Goal: Use online tool/utility: Utilize a website feature to perform a specific function

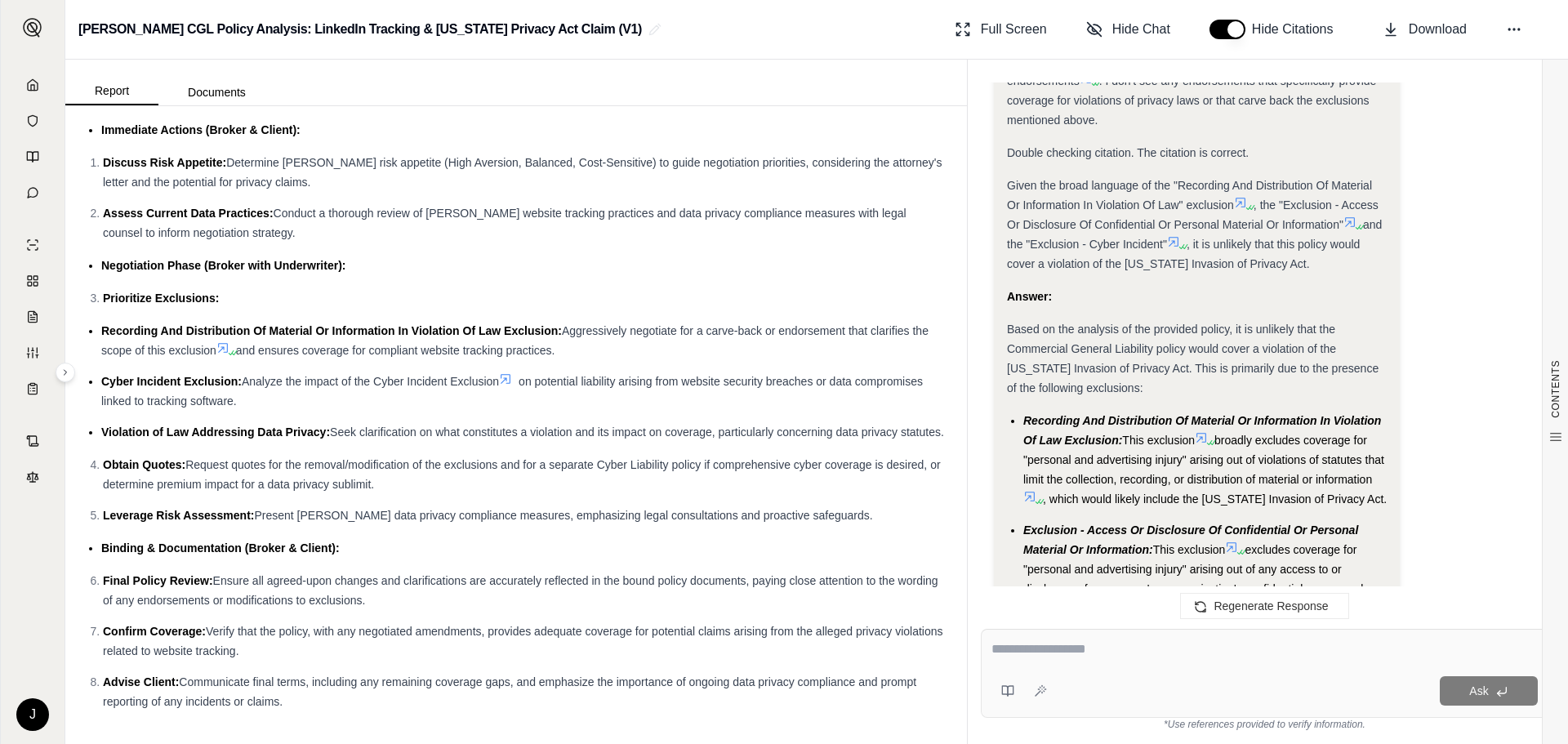
scroll to position [2077, 0]
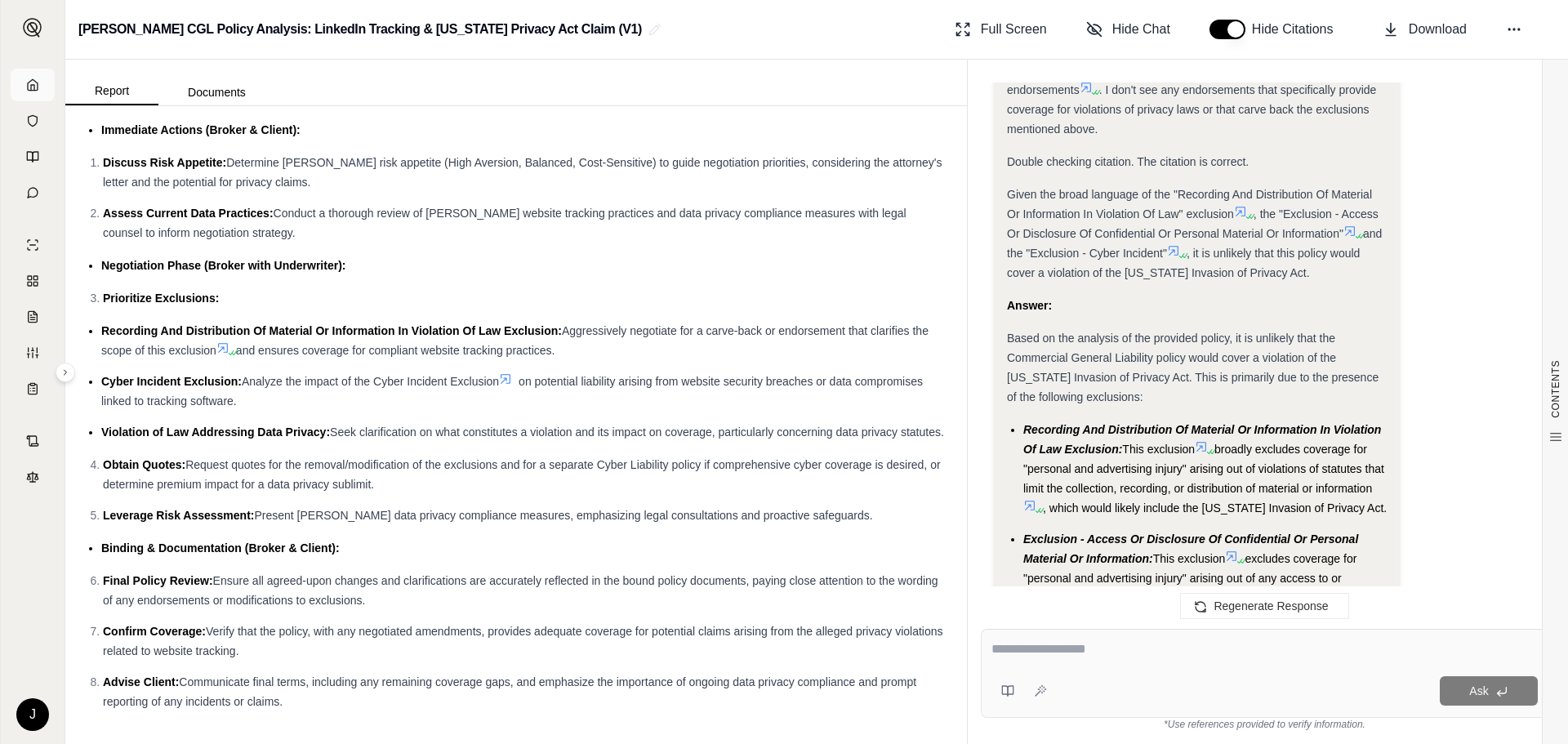
click at [42, 76] on link at bounding box center [33, 85] width 44 height 33
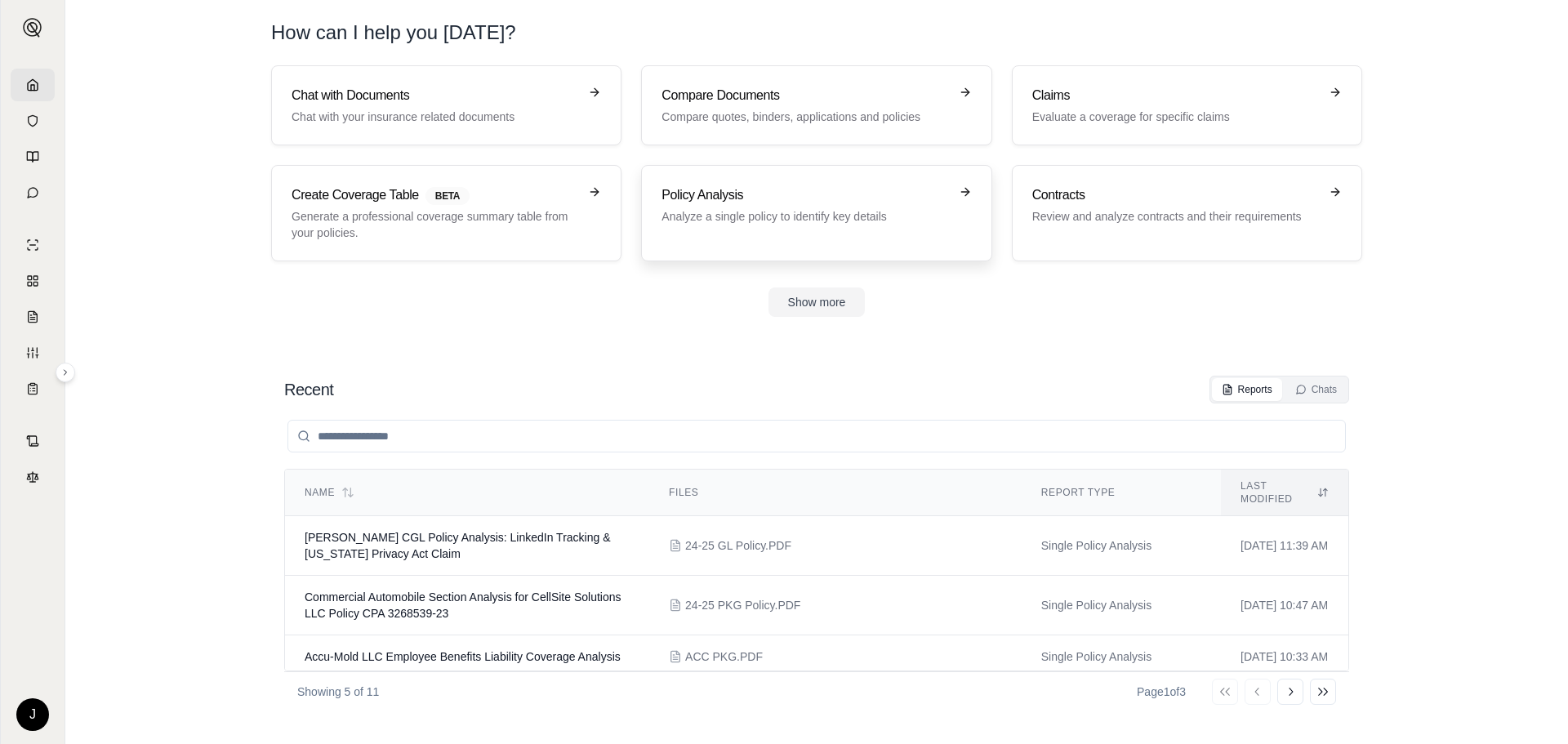
click at [714, 202] on h3 "Policy Analysis" at bounding box center [805, 195] width 287 height 19
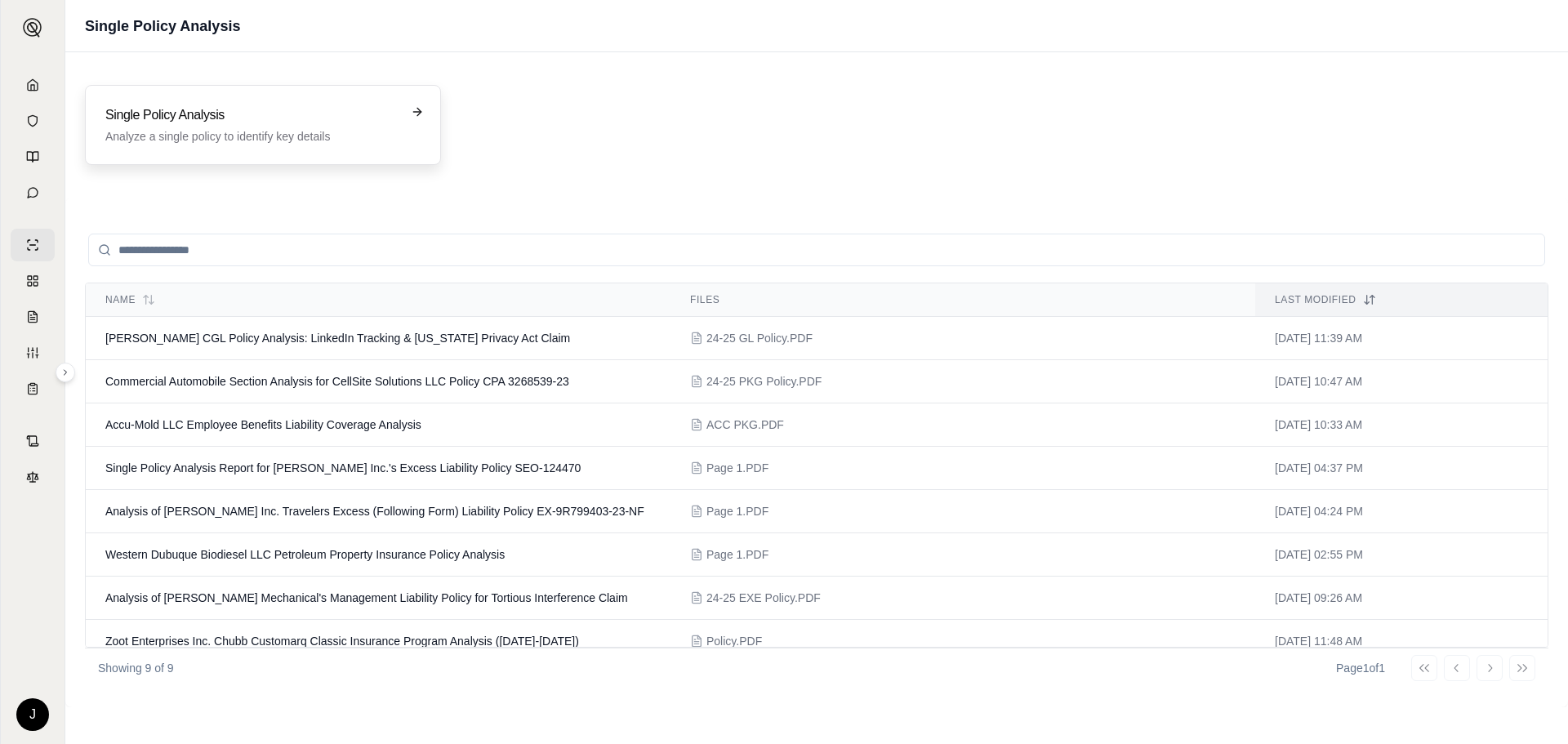
click at [420, 123] on div "Single Policy Analysis Analyze a single policy to identify key details" at bounding box center [263, 125] width 316 height 39
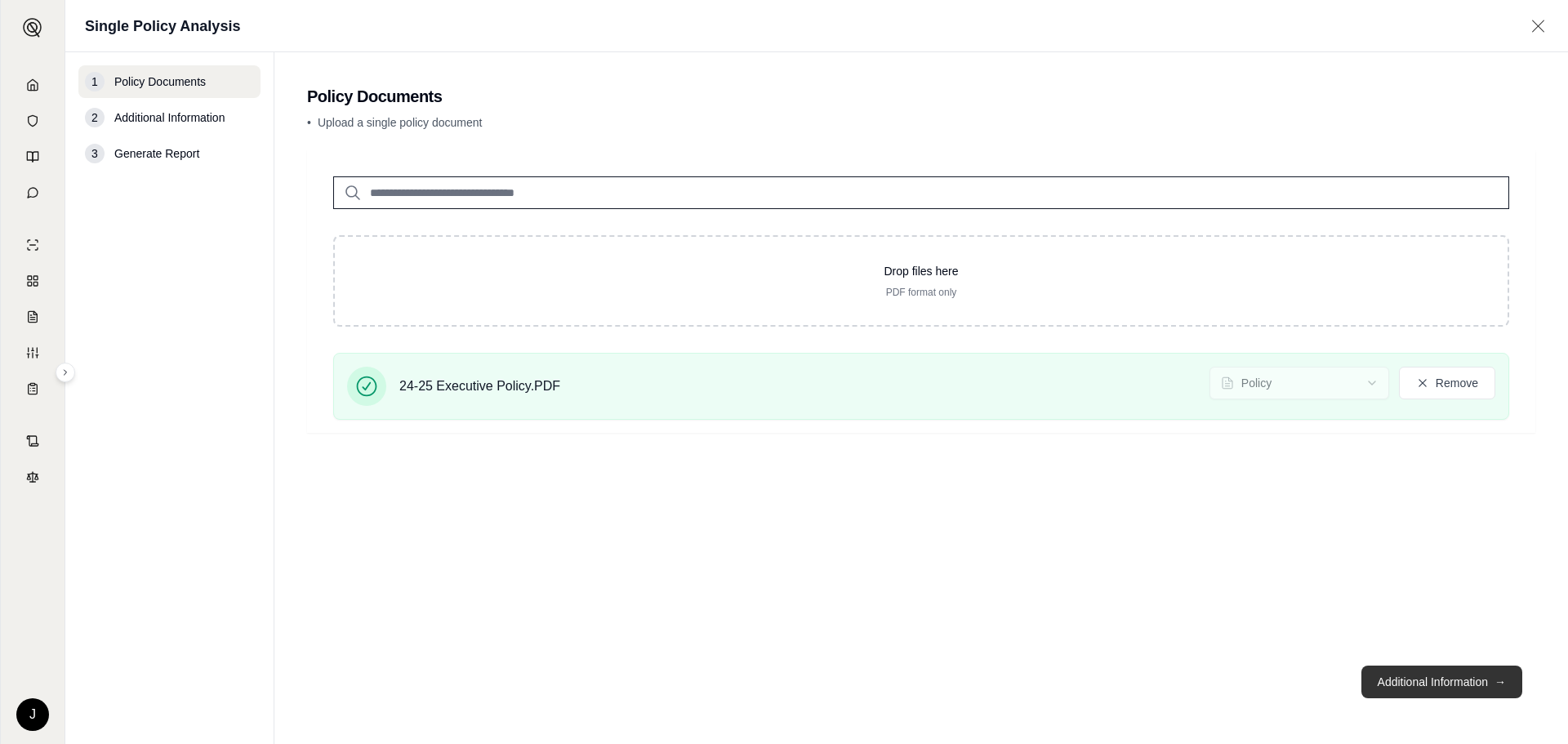
click at [1399, 689] on button "Additional Information →" at bounding box center [1442, 682] width 161 height 33
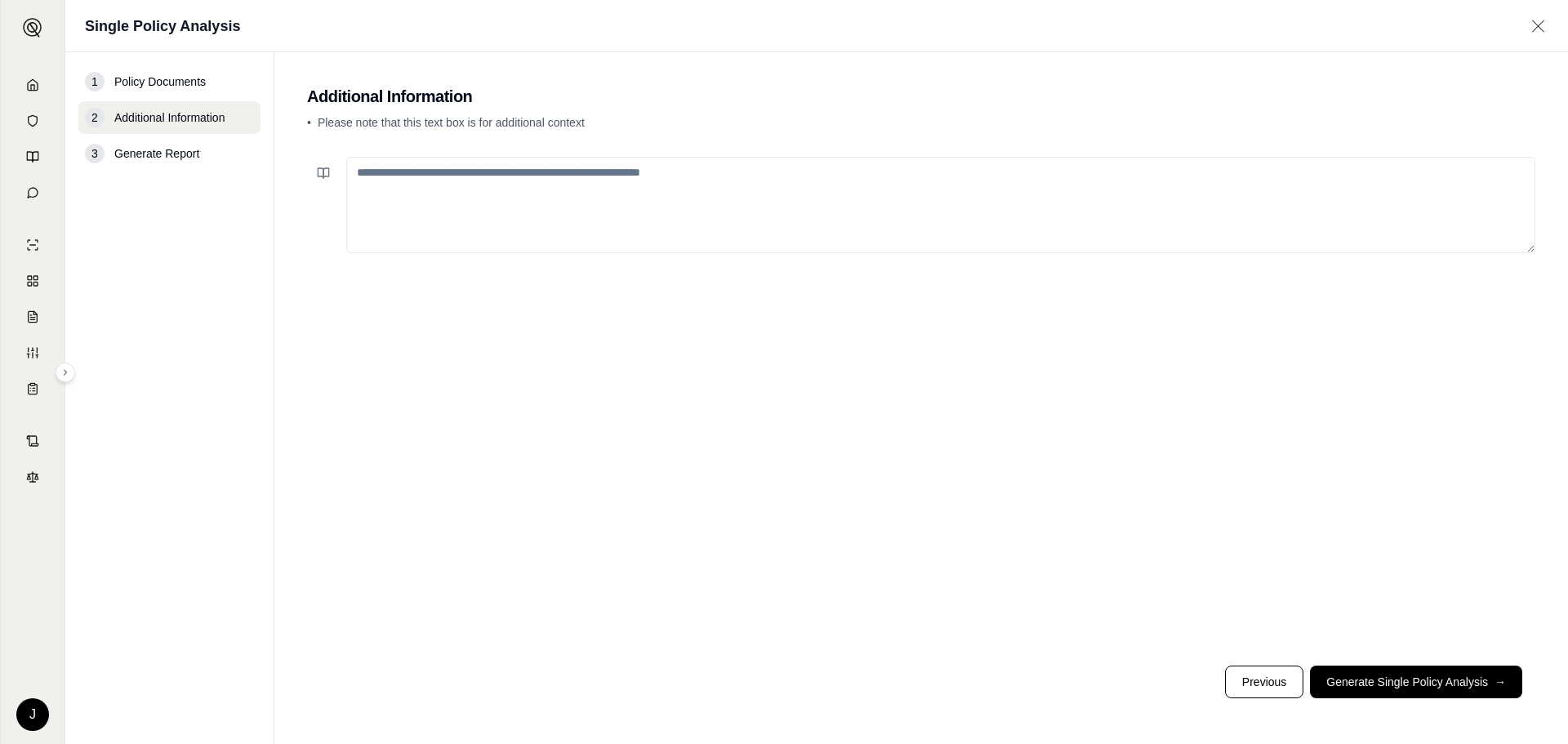
click at [843, 217] on textarea at bounding box center [941, 205] width 1189 height 97
type textarea "*"
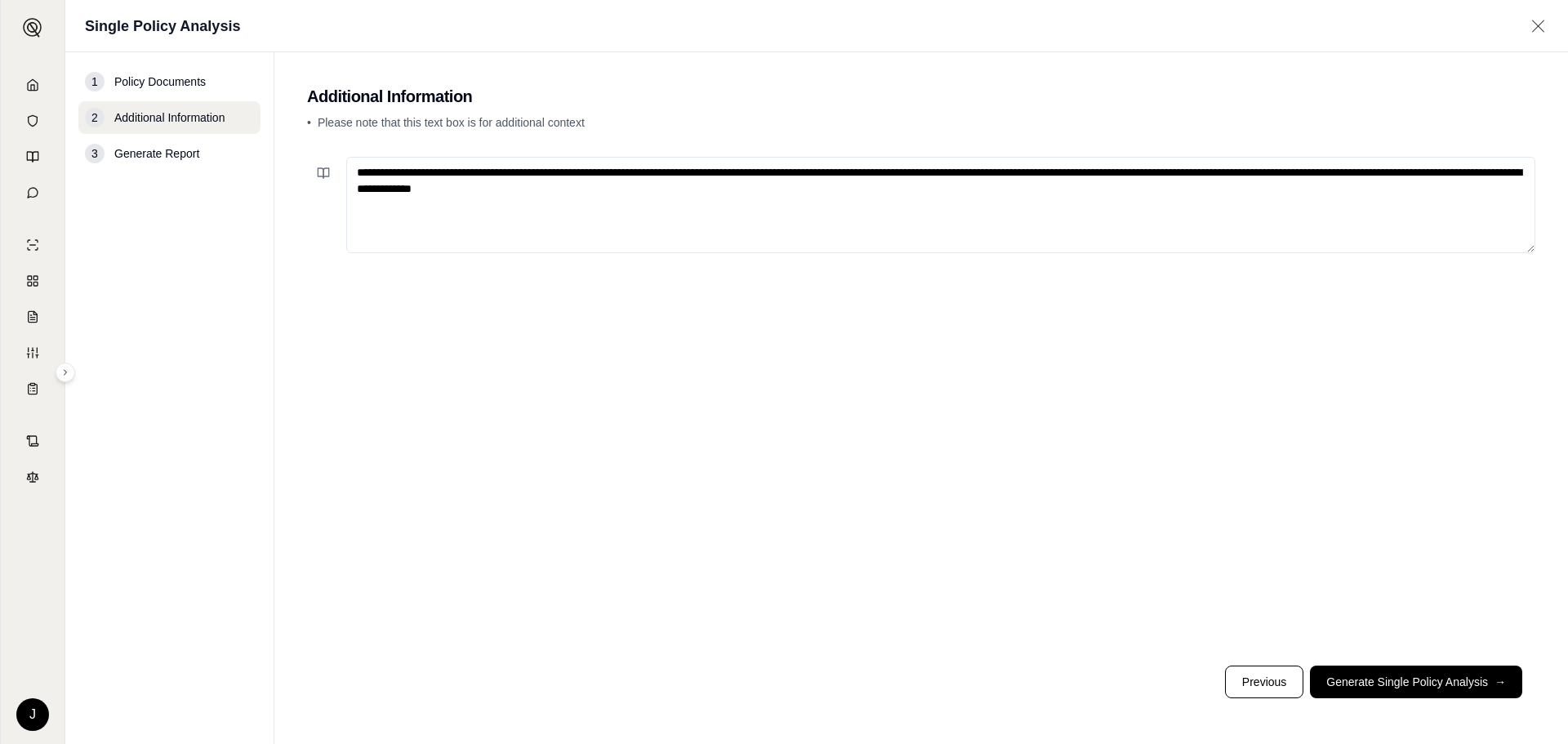
drag, startPoint x: 778, startPoint y: 182, endPoint x: 766, endPoint y: 167, distance: 19.2
type textarea "**********"
click at [1477, 679] on button "Generate Single Policy Analysis →" at bounding box center [1416, 682] width 212 height 33
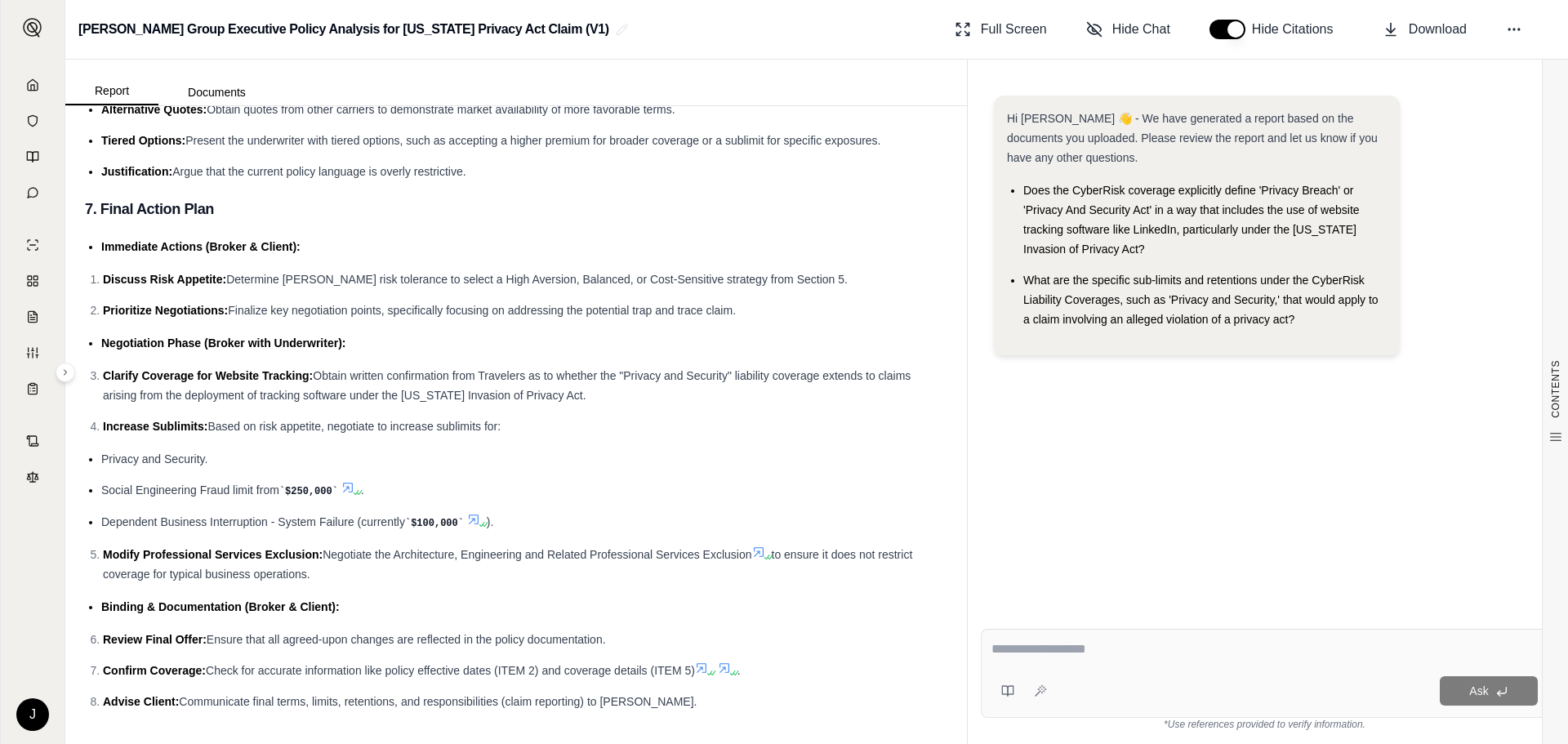
scroll to position [5210, 0]
click at [1100, 672] on div "Ask" at bounding box center [1265, 673] width 568 height 89
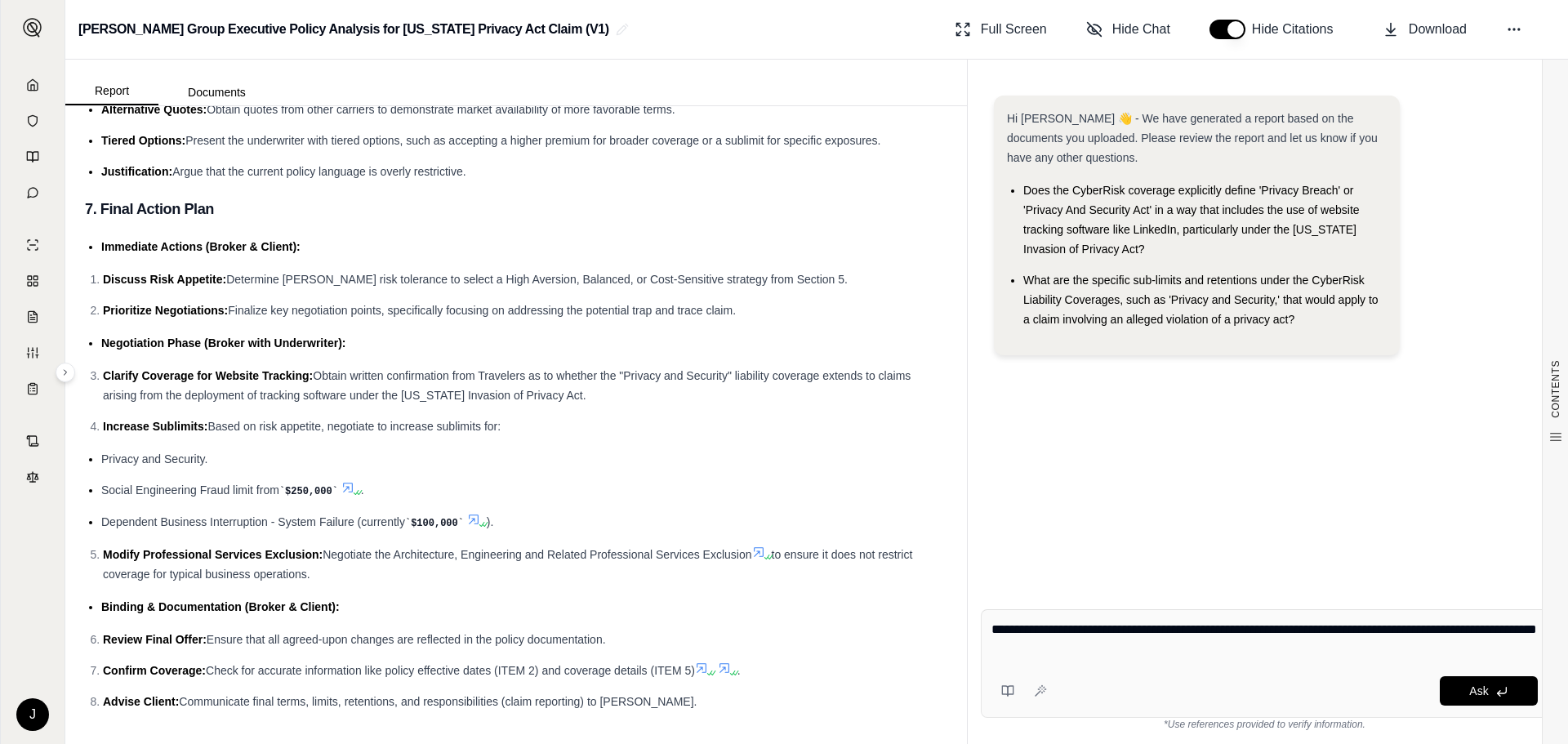
type textarea "**********"
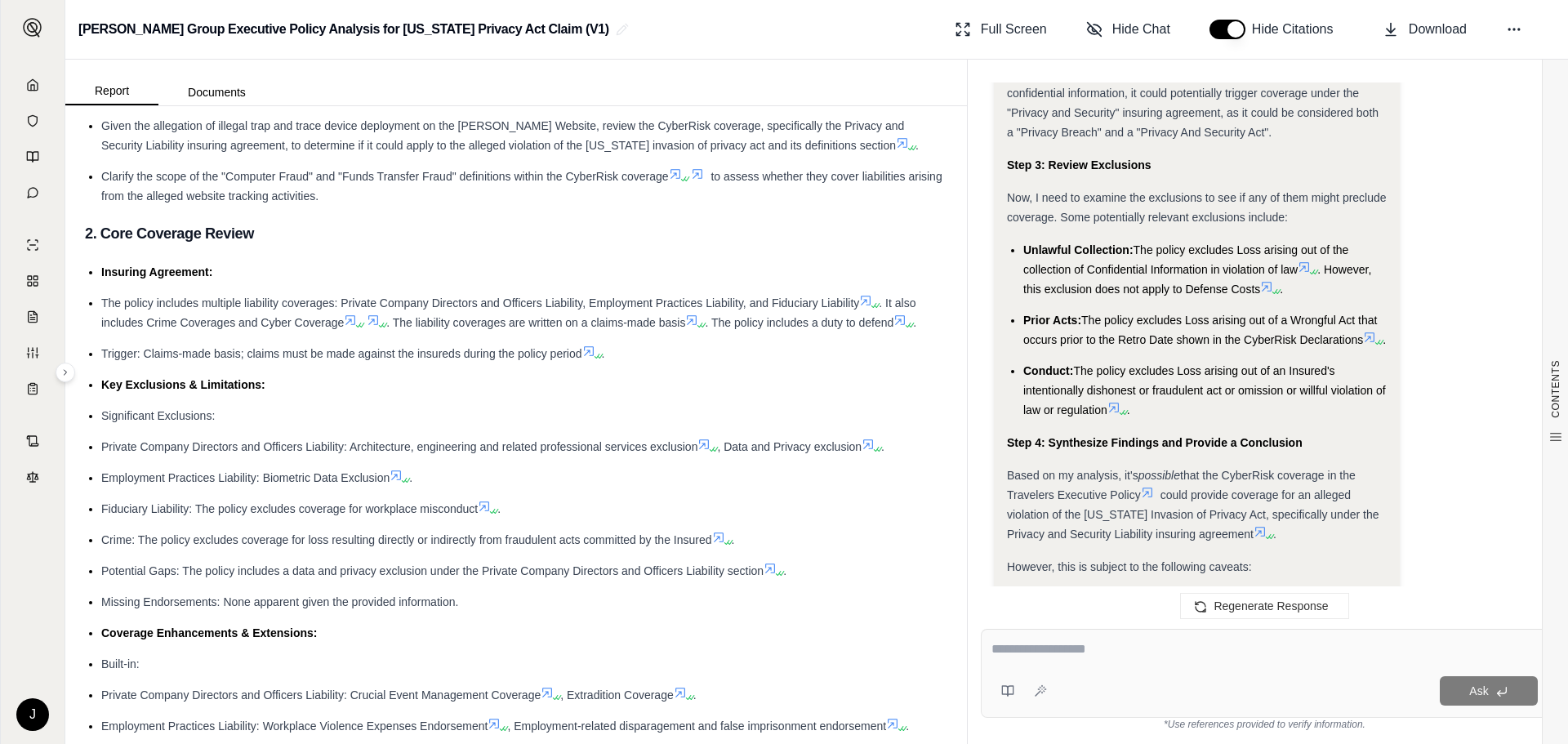
scroll to position [0, 0]
